Goal: Task Accomplishment & Management: Manage account settings

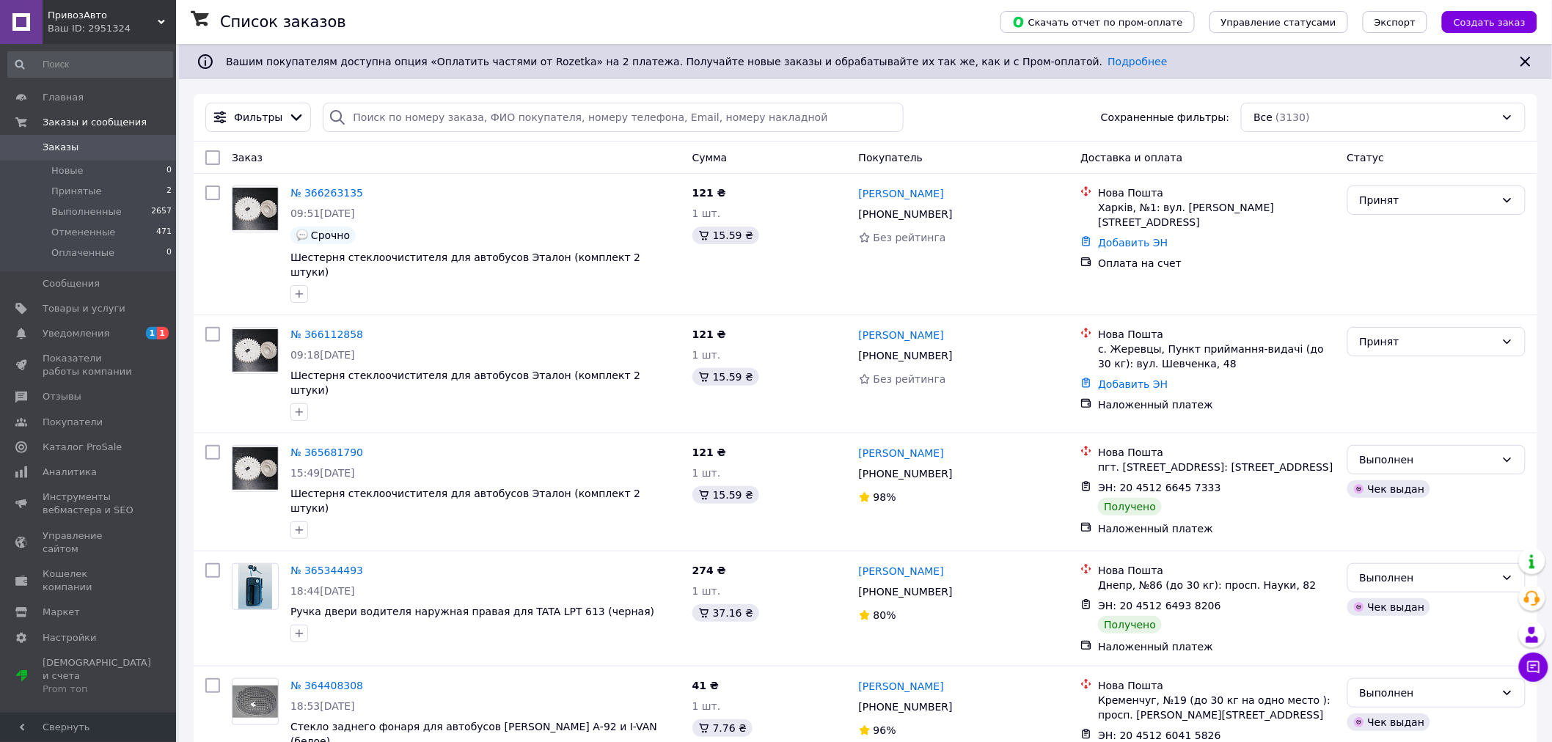
click at [73, 25] on div "Ваш ID: 2951324" at bounding box center [112, 28] width 128 height 13
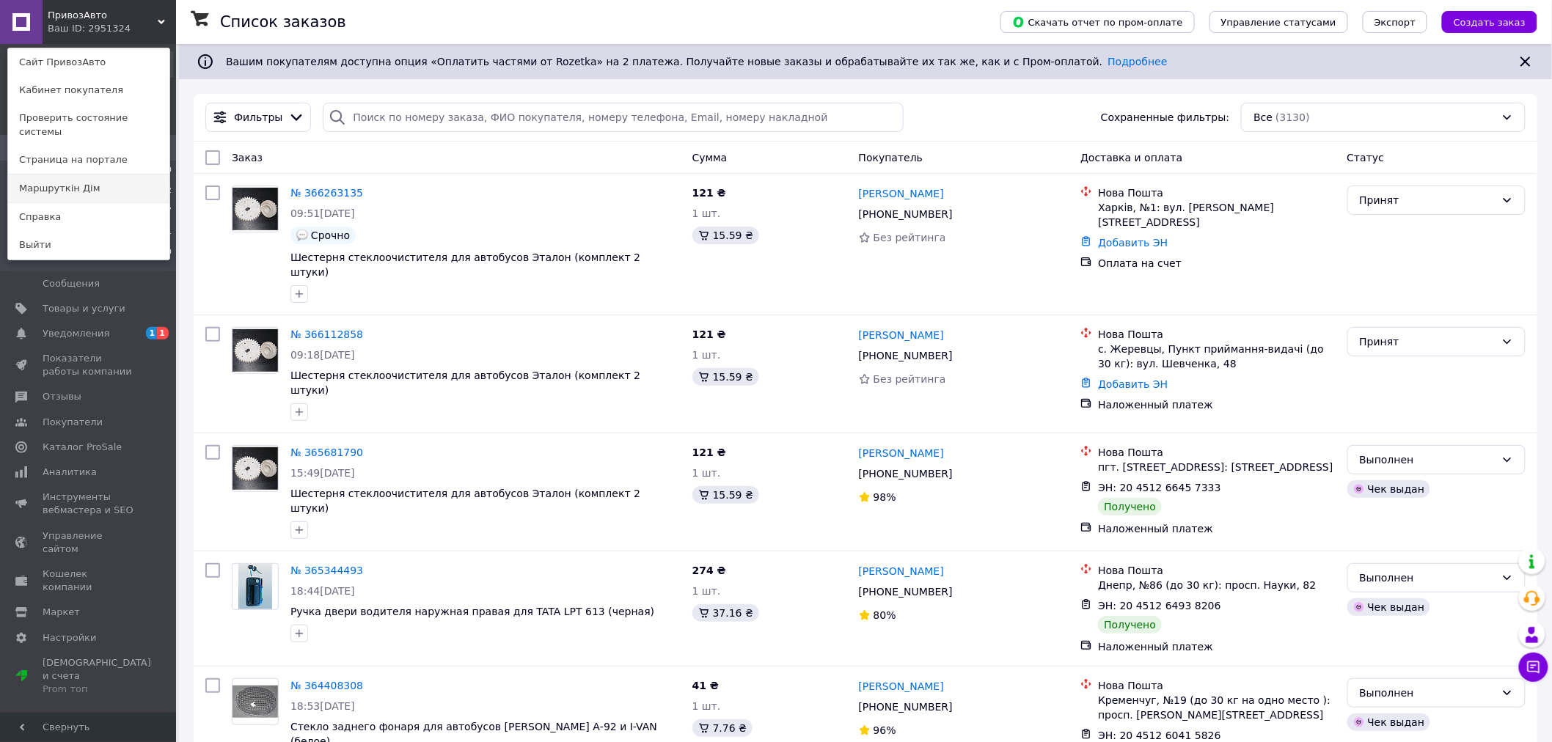
click at [84, 175] on link "Маршруткін Дім" at bounding box center [88, 189] width 161 height 28
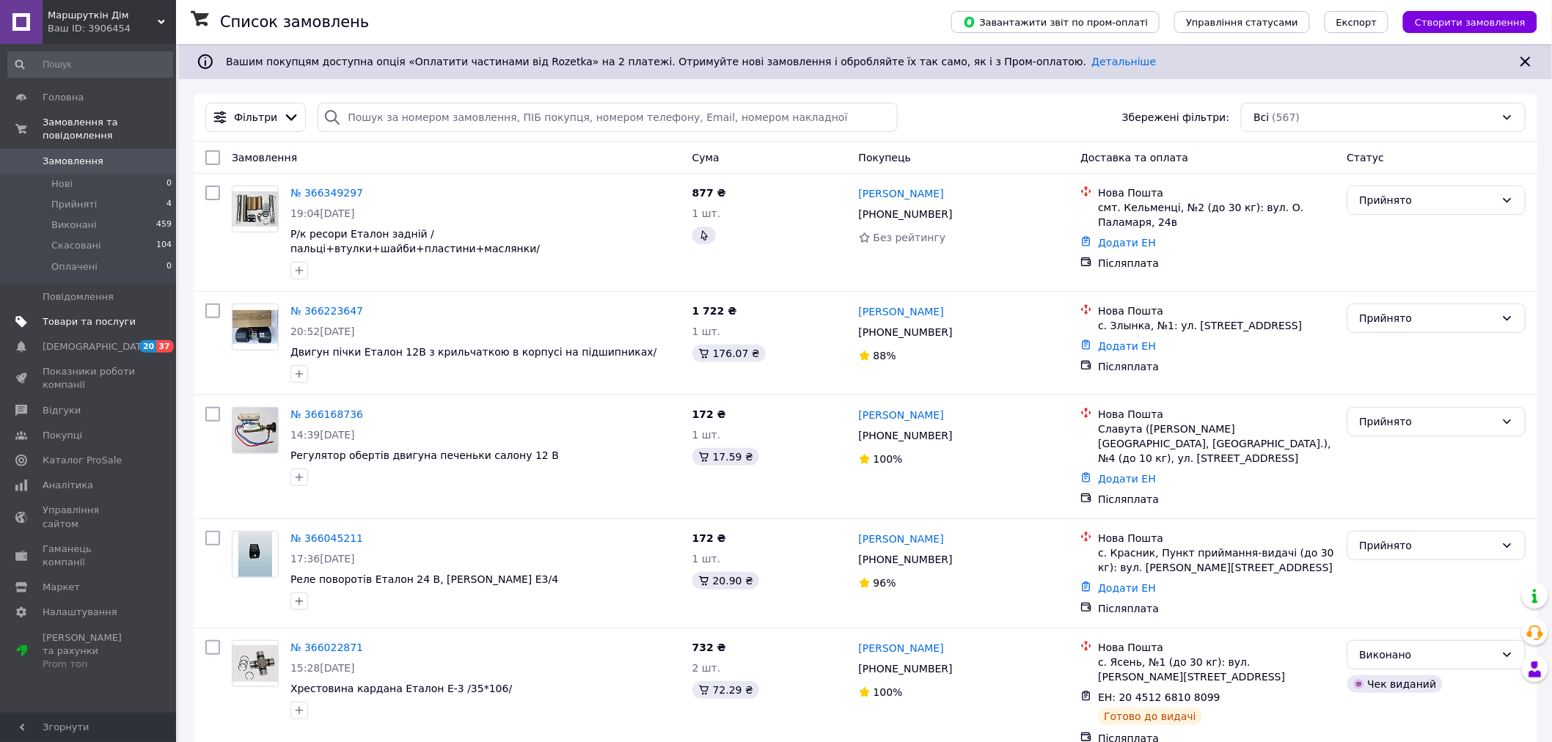
click at [53, 315] on span "Товари та послуги" at bounding box center [89, 321] width 93 height 13
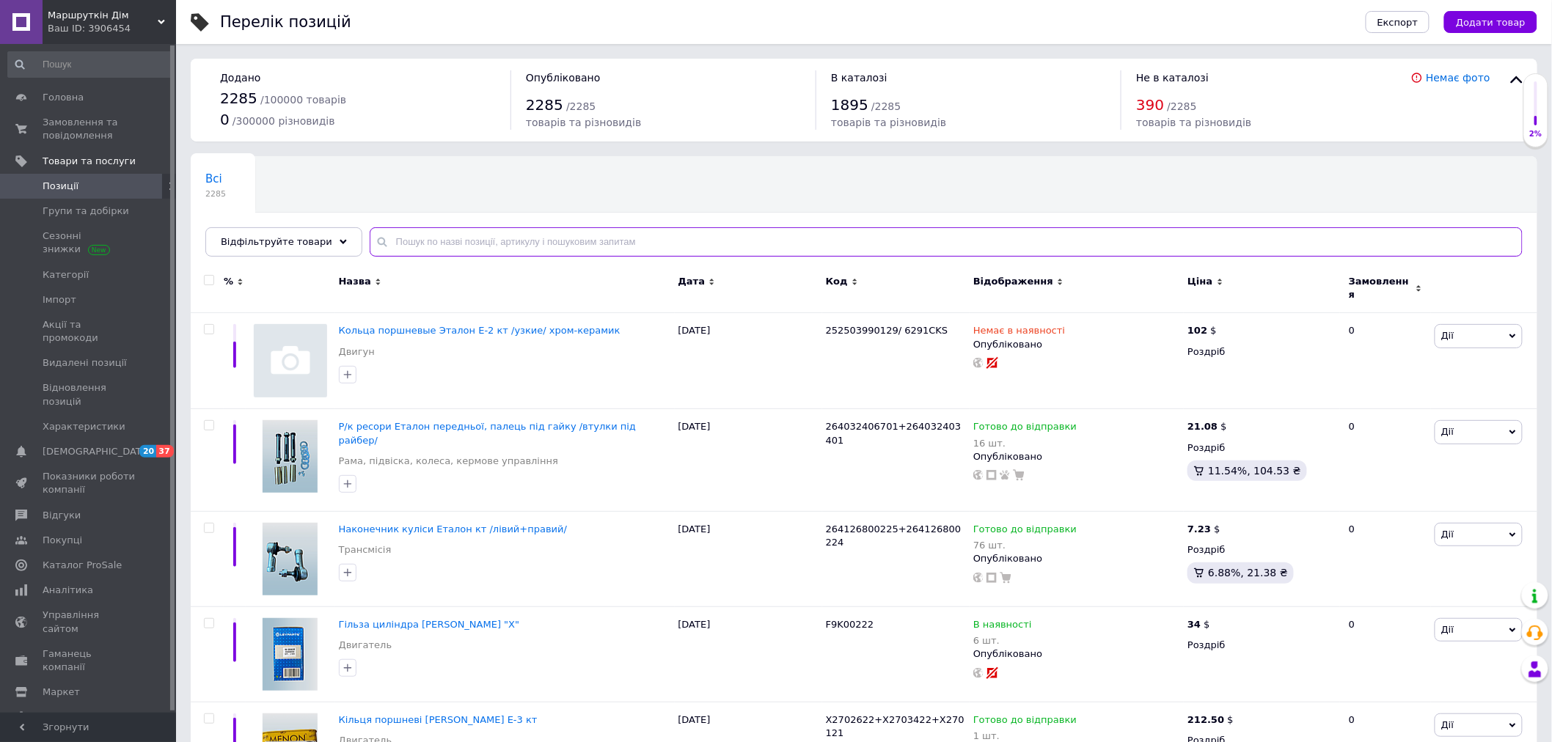
click at [573, 247] on input "text" at bounding box center [946, 241] width 1153 height 29
paste input "Бензонасос электрический Эталон 24В"
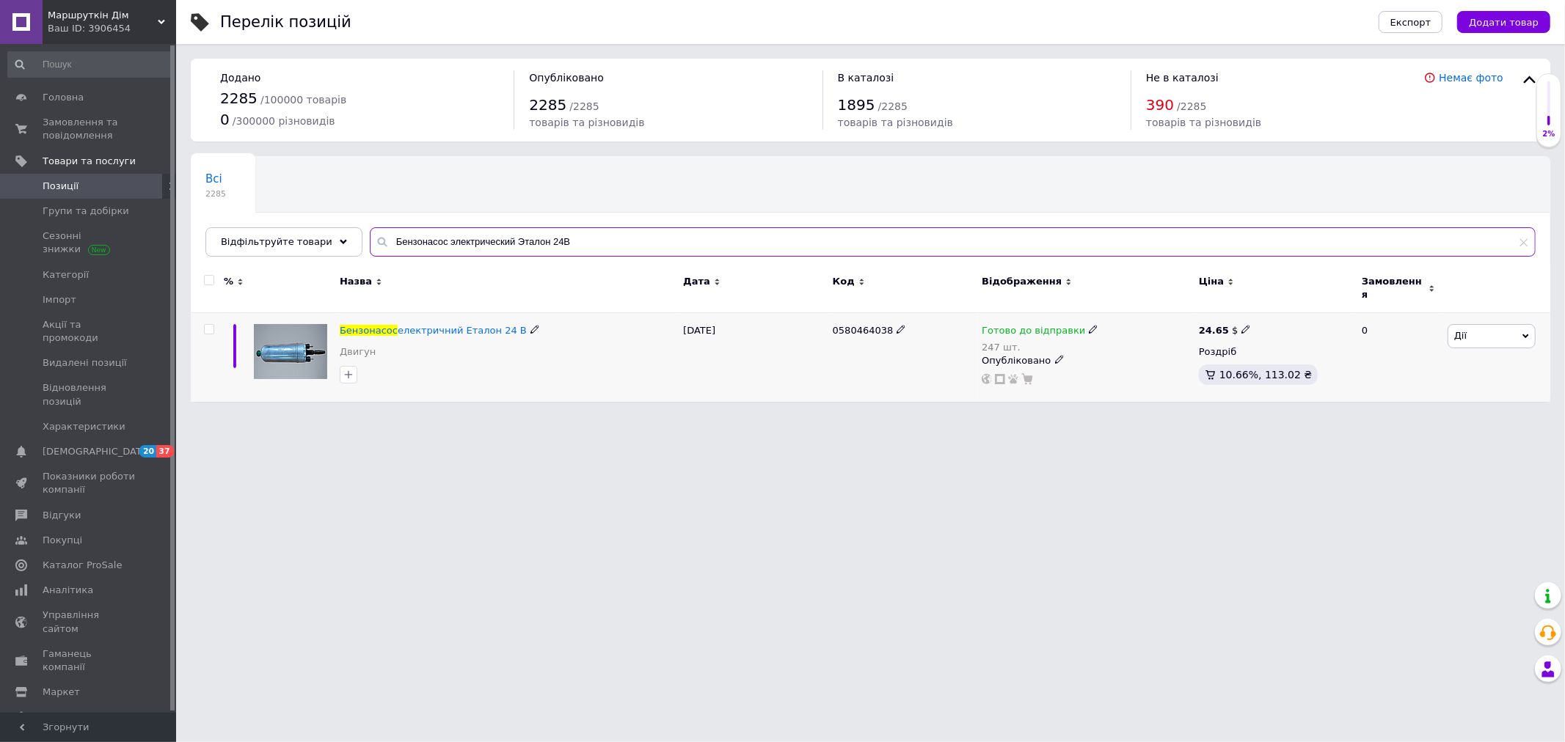
type input "Бензонасос электрический Эталон 24В"
click at [1089, 326] on use at bounding box center [1093, 330] width 8 height 8
click at [1250, 358] on div "Залишки" at bounding box center [1189, 364] width 183 height 13
drag, startPoint x: 1139, startPoint y: 363, endPoint x: 985, endPoint y: 350, distance: 153.9
click at [999, 354] on div "Готово до відправки 247 шт. Наявність Готово до відправки В наявності Немає в н…" at bounding box center [1087, 354] width 210 height 61
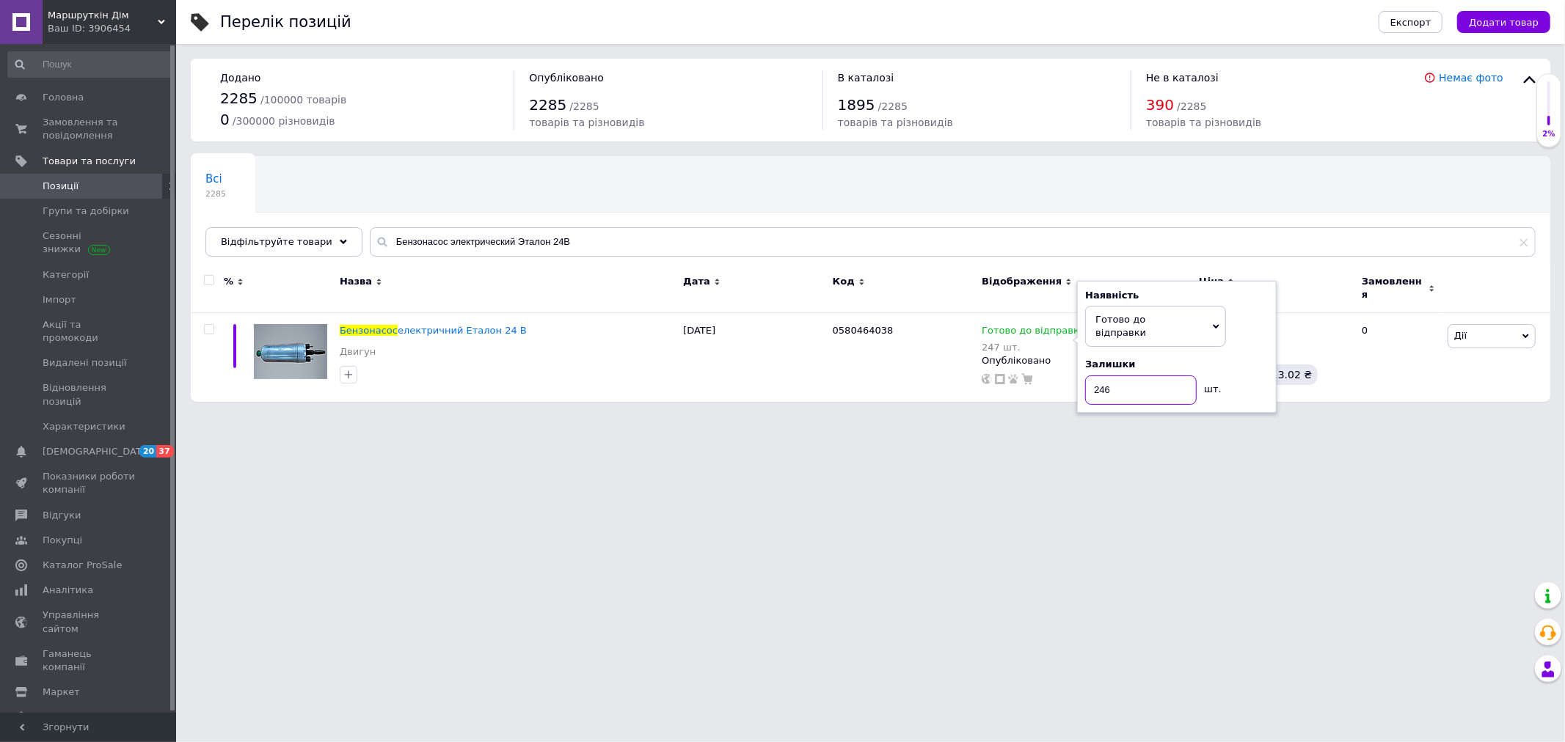
type input "246"
click at [1153, 417] on html "Маршруткін Дім Ваш ID: 3906454 Сайт Маршруткін Дім Кабінет покупця Перевірити с…" at bounding box center [782, 208] width 1565 height 417
